Goal: Check status: Check status

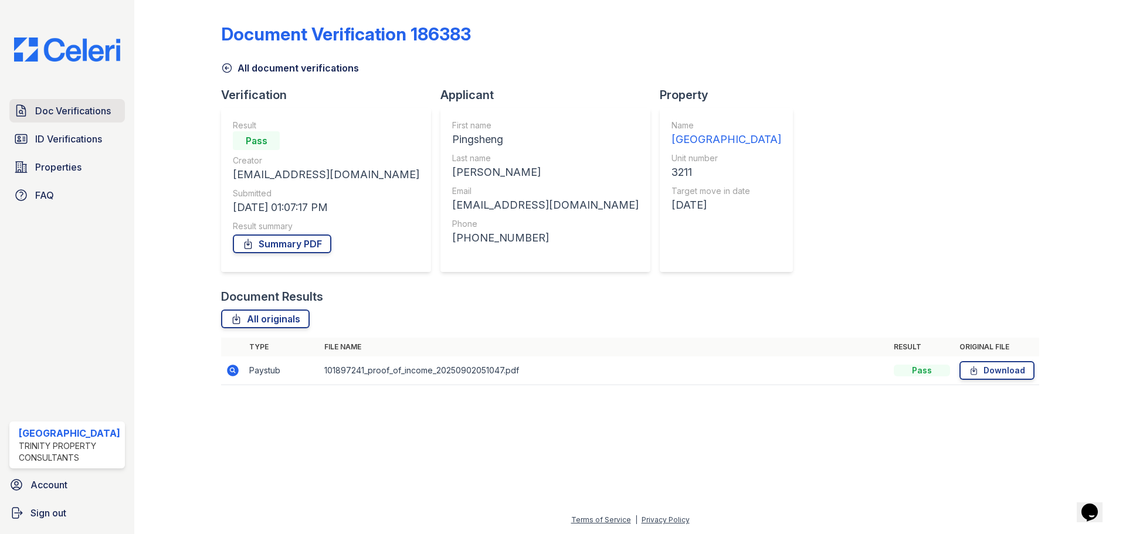
click at [56, 122] on link "Doc Verifications" at bounding box center [67, 110] width 116 height 23
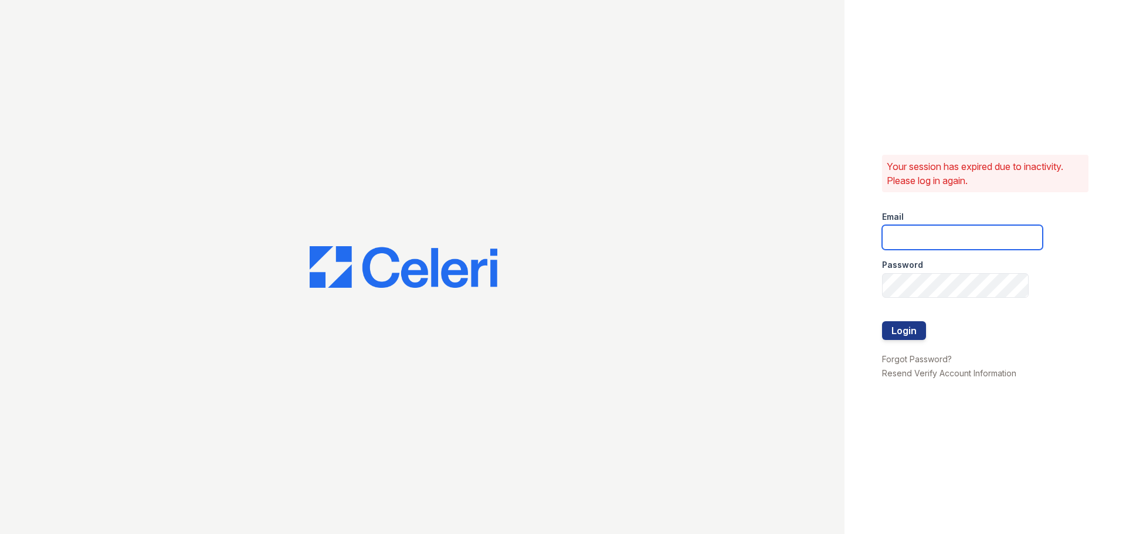
type input "arrivestreetervilleleasing@trinity-pm.com"
click at [898, 327] on button "Login" at bounding box center [904, 330] width 44 height 19
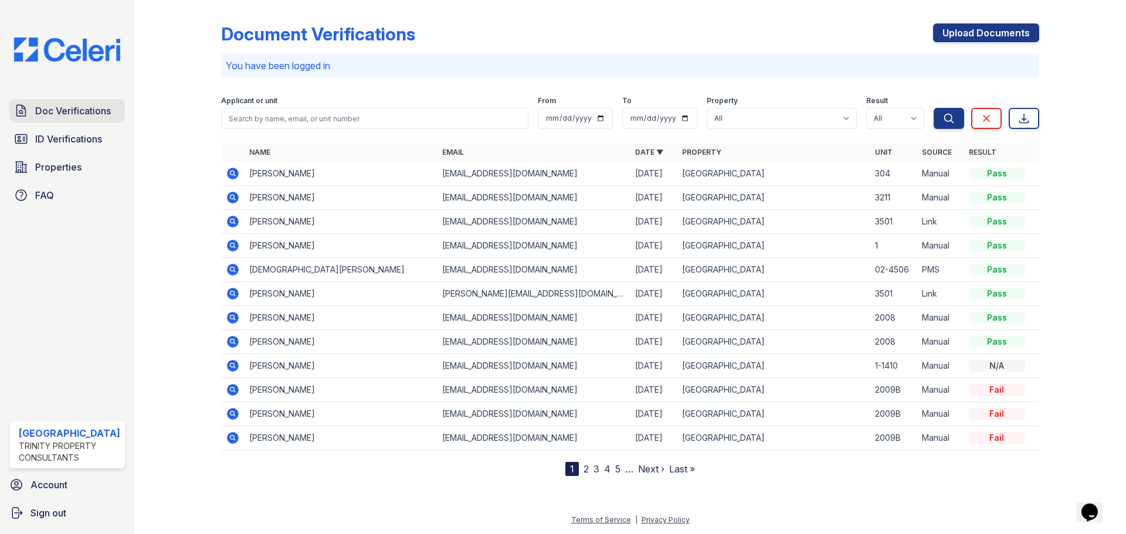
click at [65, 115] on span "Doc Verifications" at bounding box center [73, 111] width 76 height 14
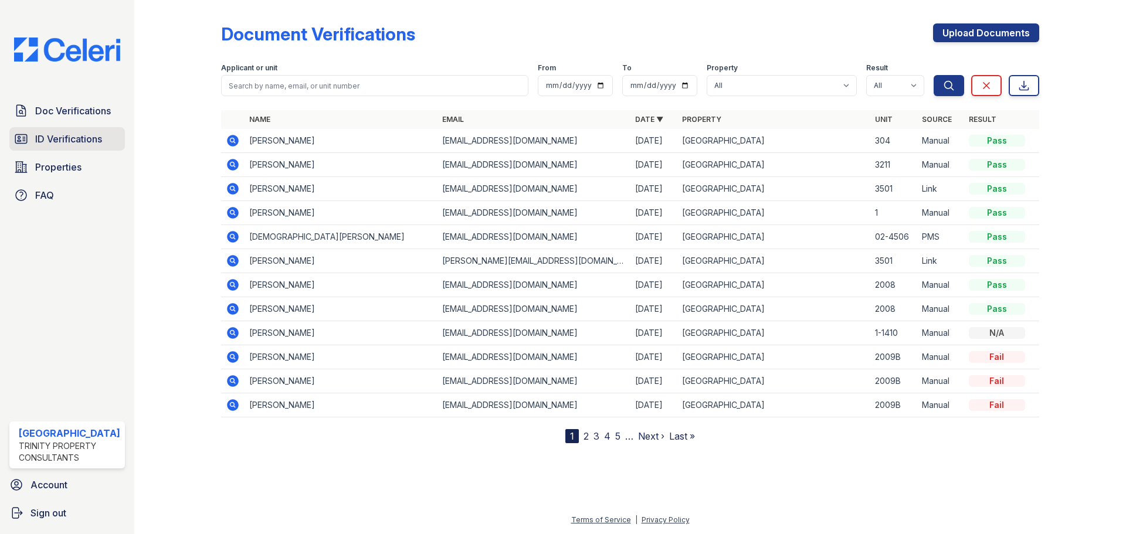
click at [52, 141] on span "ID Verifications" at bounding box center [68, 139] width 67 height 14
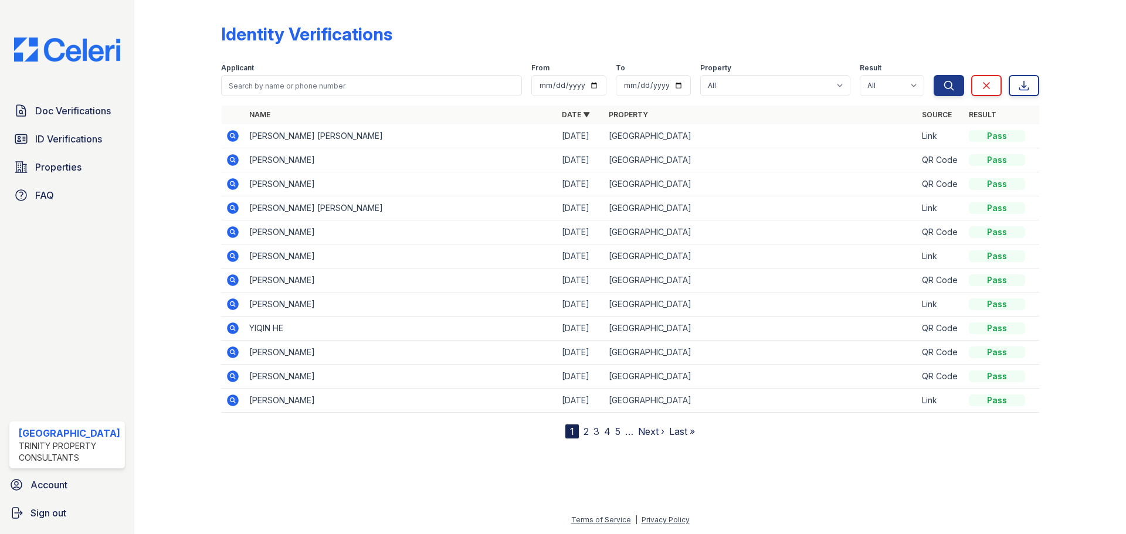
click at [301, 141] on td "[PERSON_NAME] [PERSON_NAME]" at bounding box center [401, 136] width 313 height 24
click at [237, 135] on icon at bounding box center [233, 136] width 12 height 12
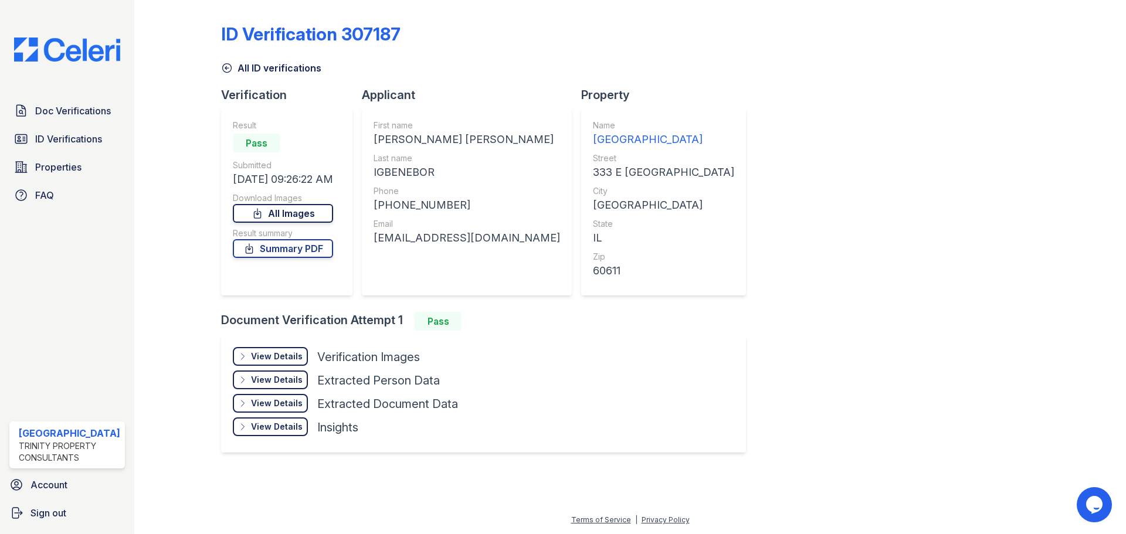
click at [295, 216] on link "All Images" at bounding box center [283, 213] width 100 height 19
